Goal: Transaction & Acquisition: Purchase product/service

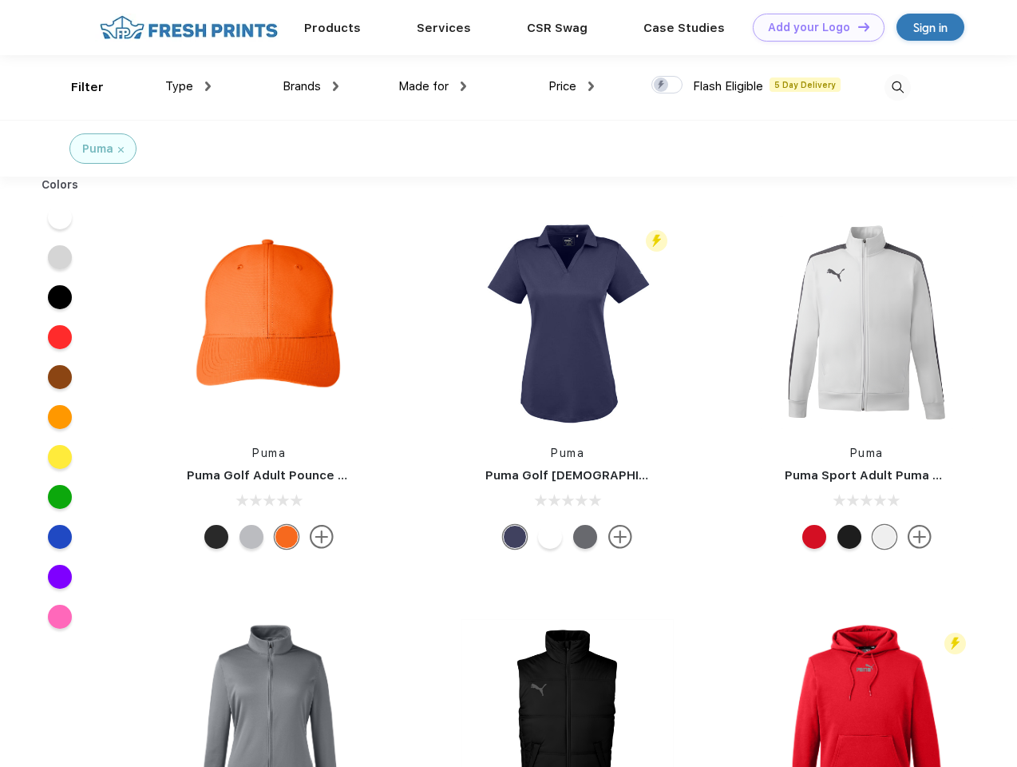
click at [813, 27] on link "Add your Logo Design Tool" at bounding box center [819, 28] width 132 height 28
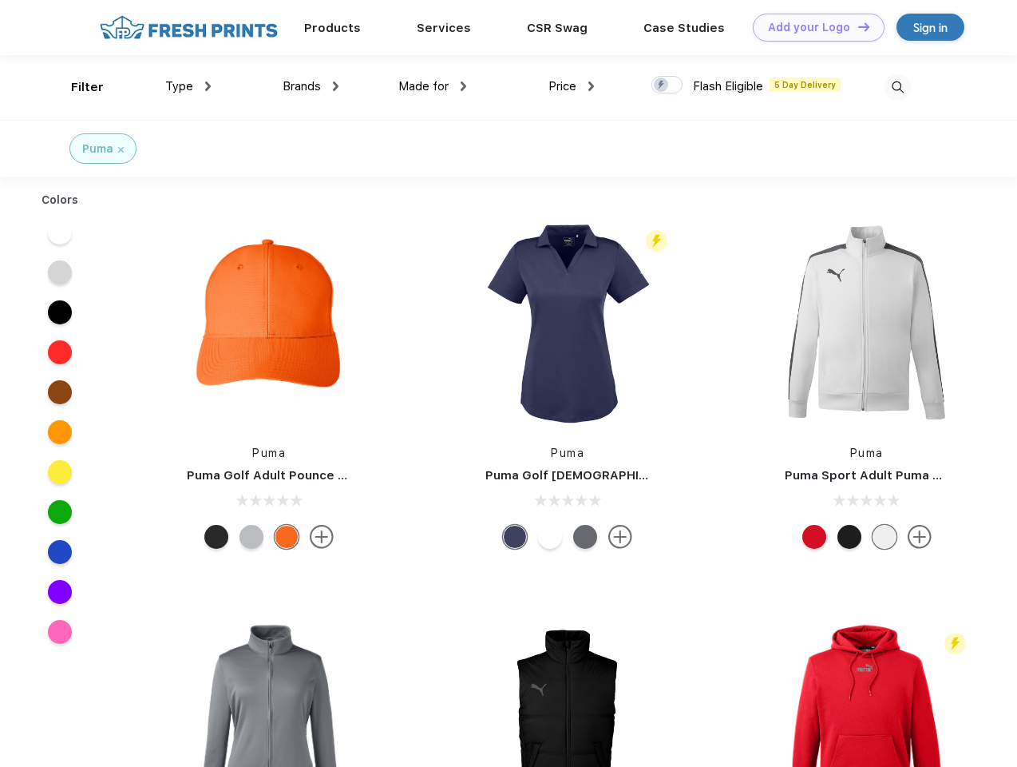
click at [0, 0] on div "Design Tool" at bounding box center [0, 0] width 0 height 0
click at [857, 26] on link "Add your Logo Design Tool" at bounding box center [819, 28] width 132 height 28
click at [77, 87] on div "Filter" at bounding box center [87, 87] width 33 height 18
click at [188, 86] on span "Type" at bounding box center [179, 86] width 28 height 14
click at [311, 86] on span "Brands" at bounding box center [302, 86] width 38 height 14
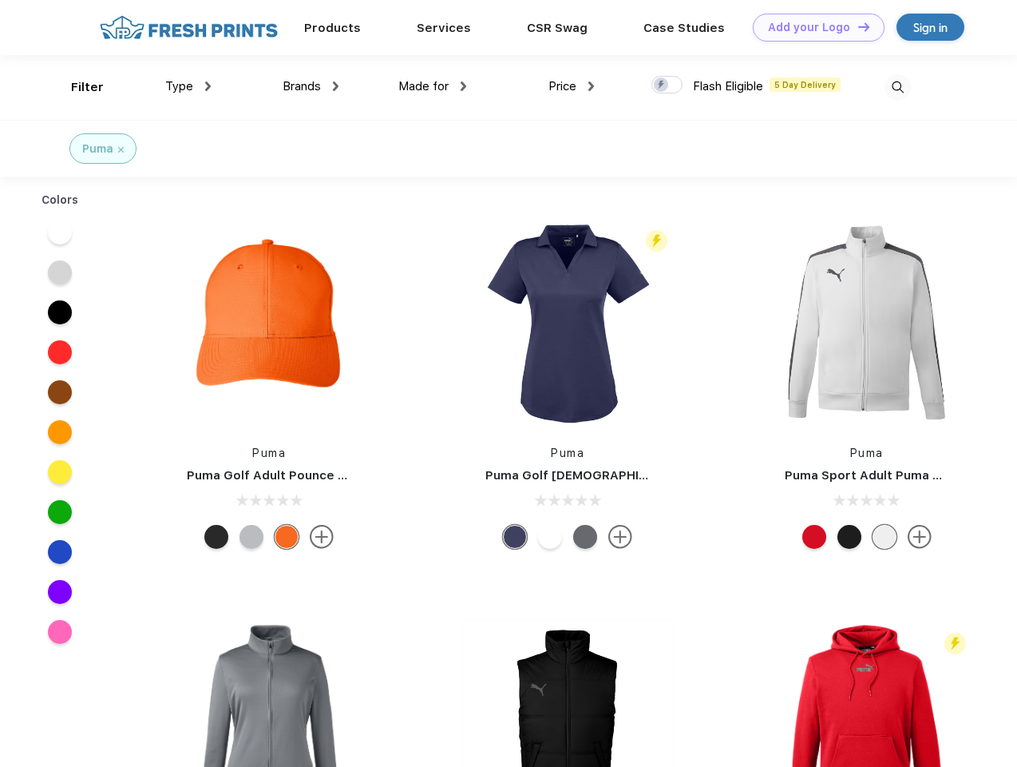
click at [433, 86] on span "Made for" at bounding box center [423, 86] width 50 height 14
click at [572, 86] on span "Price" at bounding box center [563, 86] width 28 height 14
click at [668, 85] on div at bounding box center [667, 85] width 31 height 18
click at [662, 85] on input "checkbox" at bounding box center [657, 80] width 10 height 10
click at [898, 87] on img at bounding box center [898, 87] width 26 height 26
